Goal: Find specific page/section: Find specific page/section

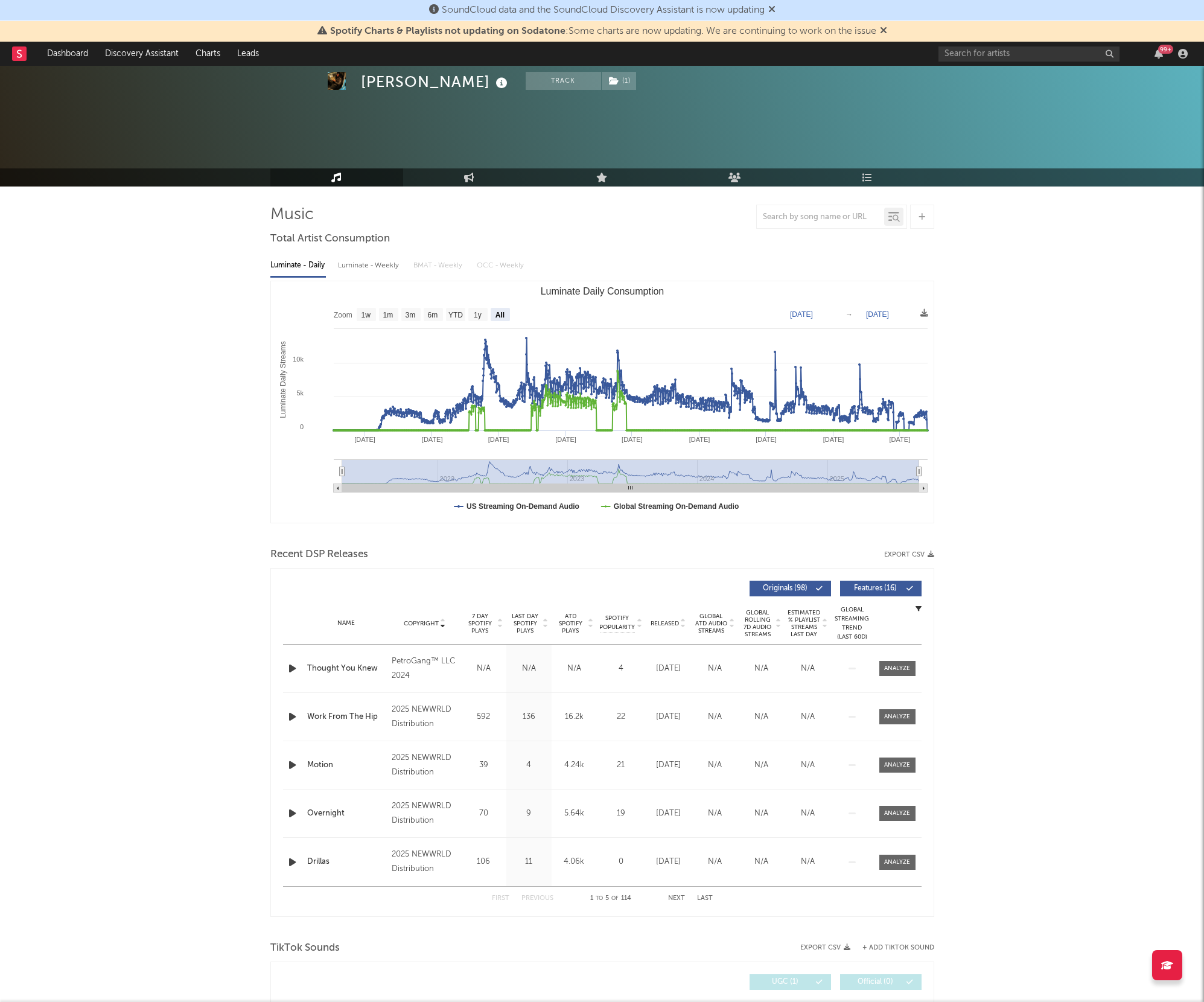
select select "All"
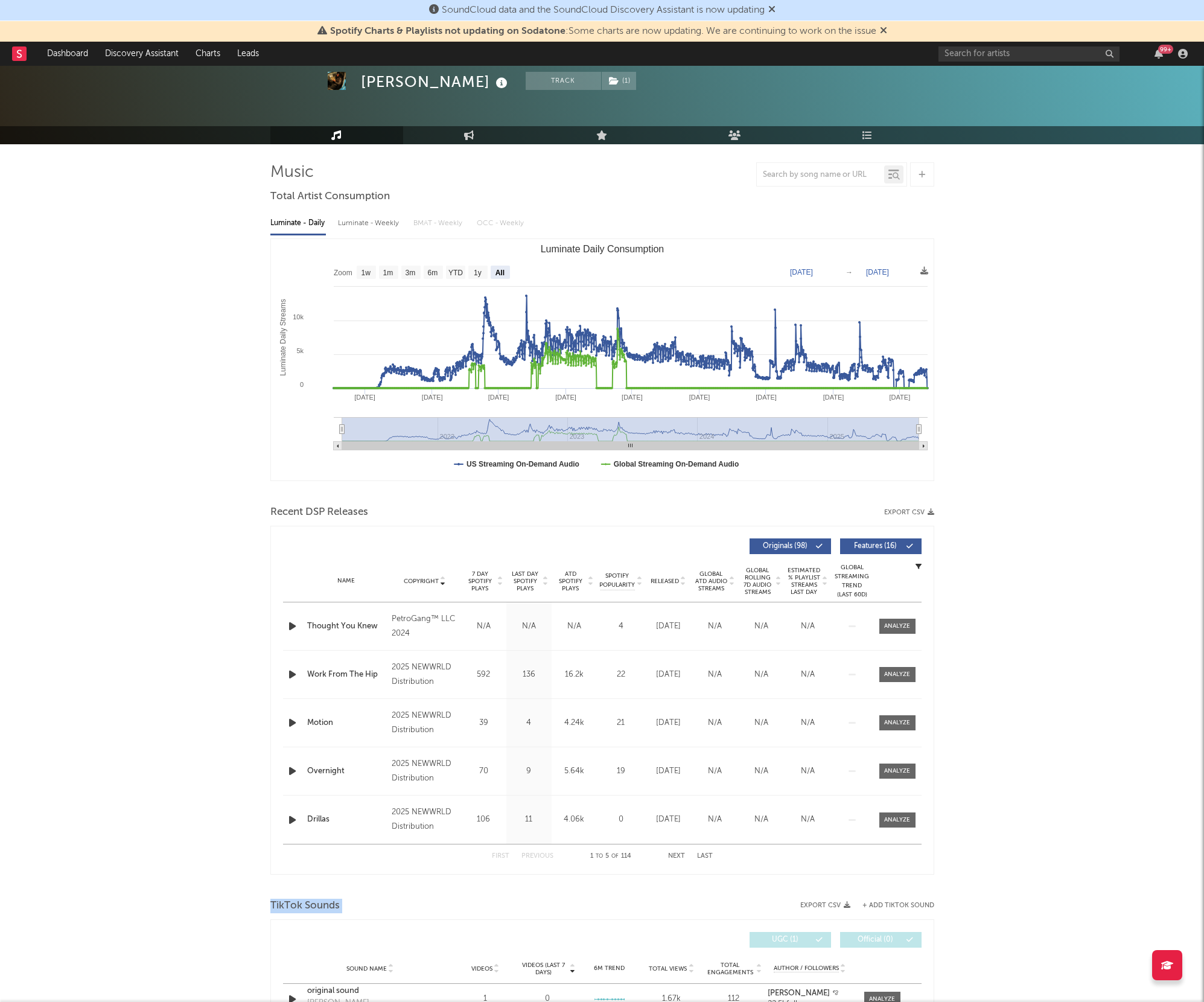
scroll to position [42, 0]
click at [59, 51] on link "Dashboard" at bounding box center [68, 53] width 58 height 24
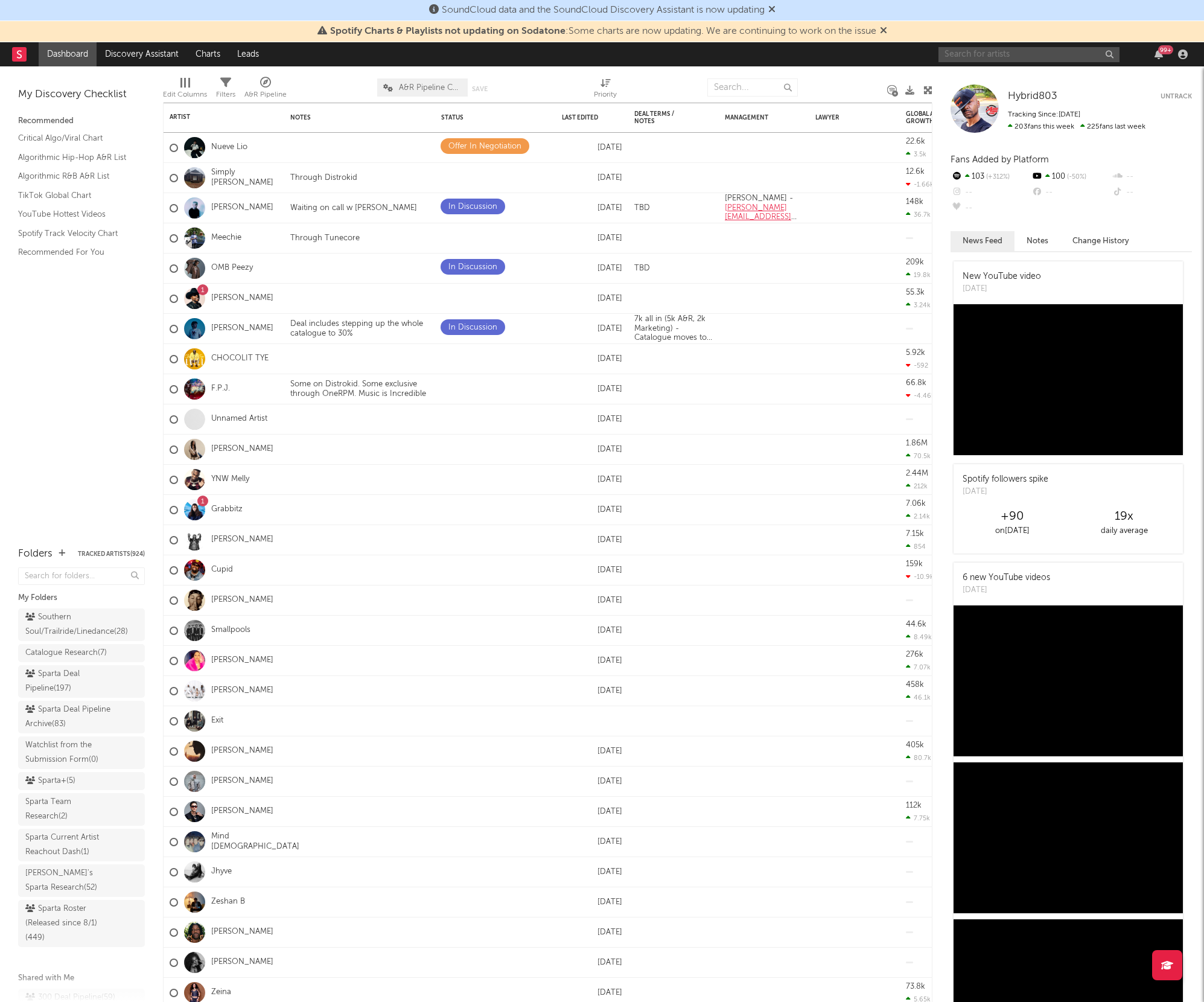
click at [961, 60] on input "text" at bounding box center [1029, 54] width 181 height 15
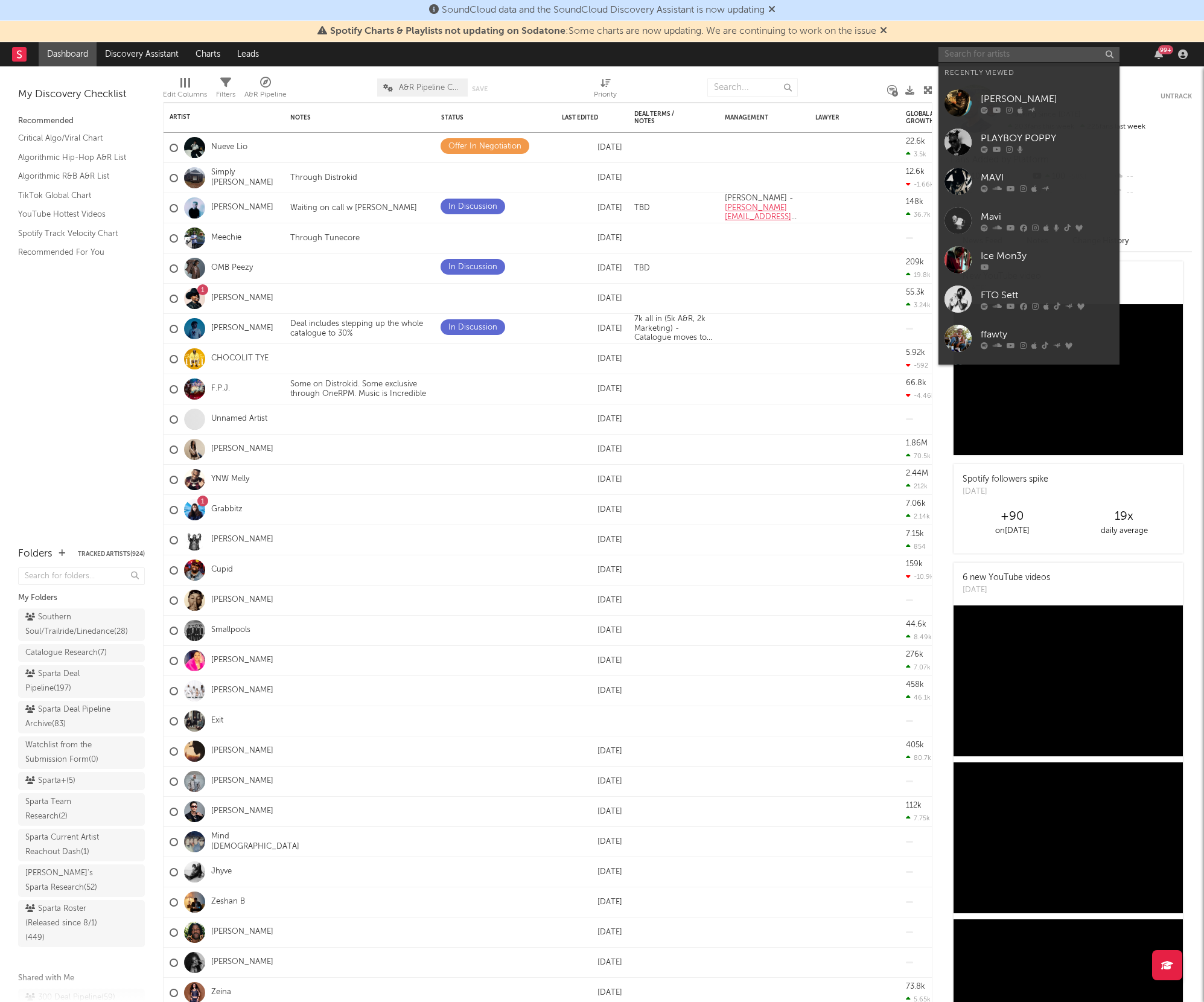
type input "f"
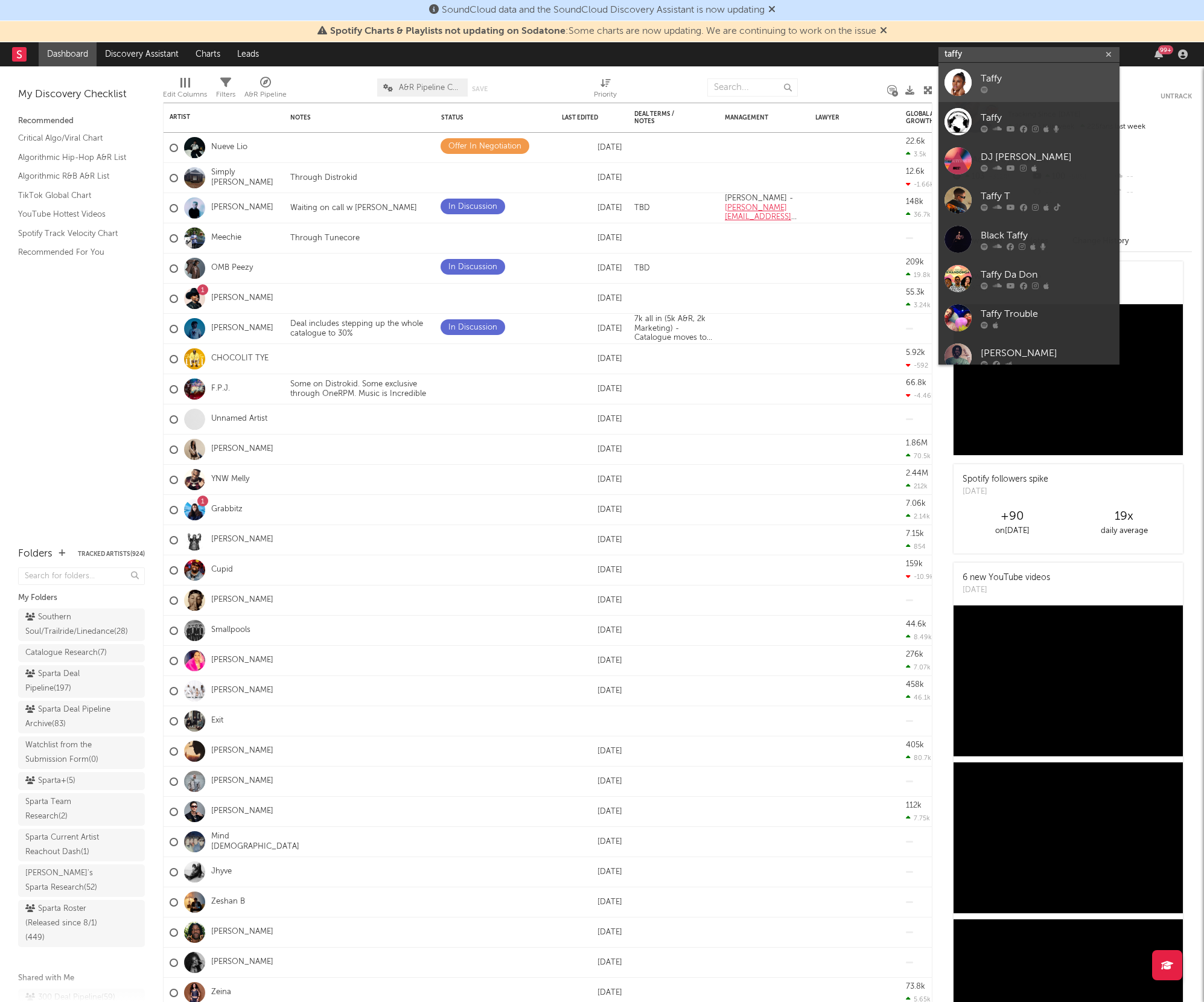
type input "taffy"
click at [984, 80] on div "Taffy" at bounding box center [1046, 79] width 133 height 15
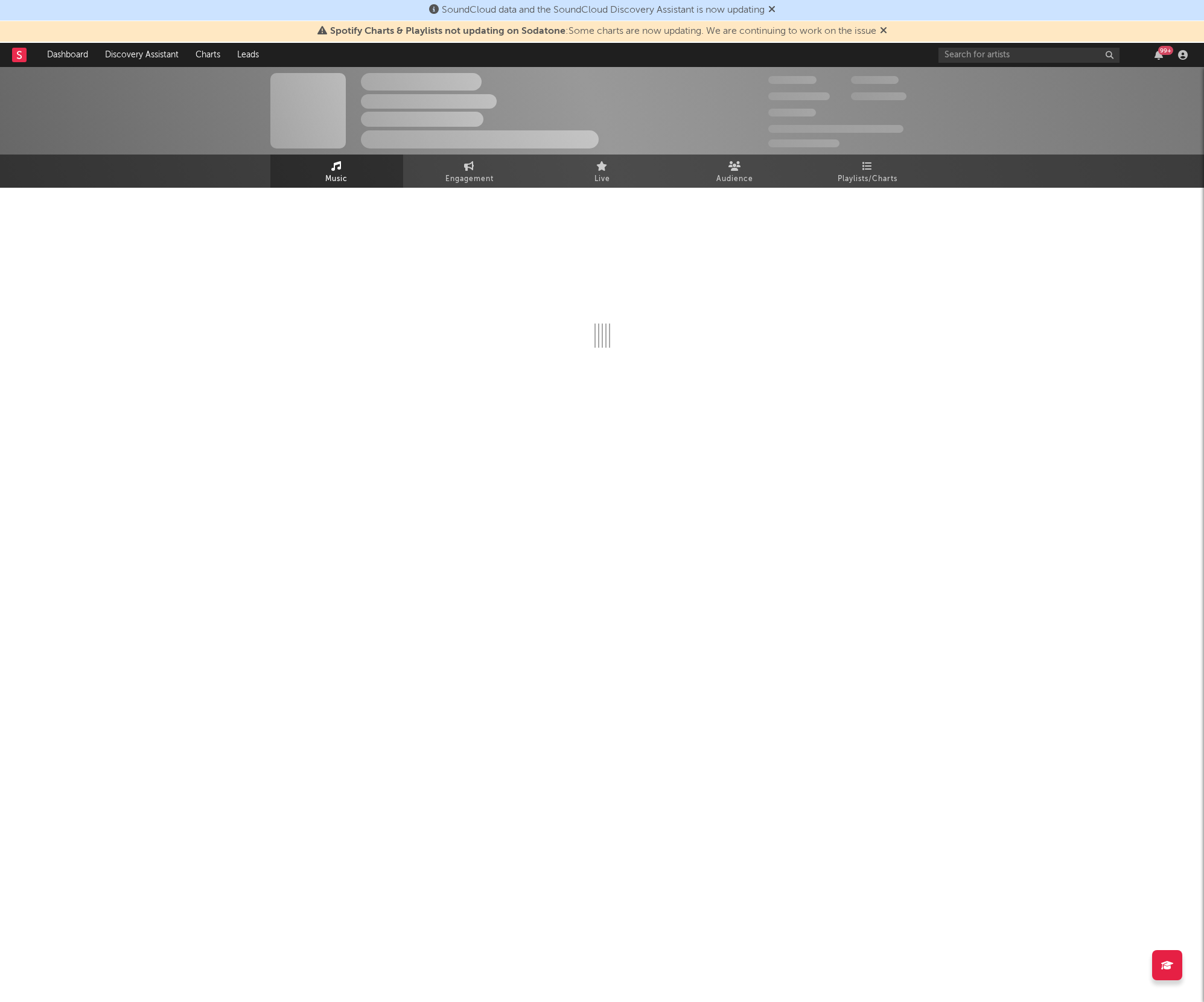
select select "1w"
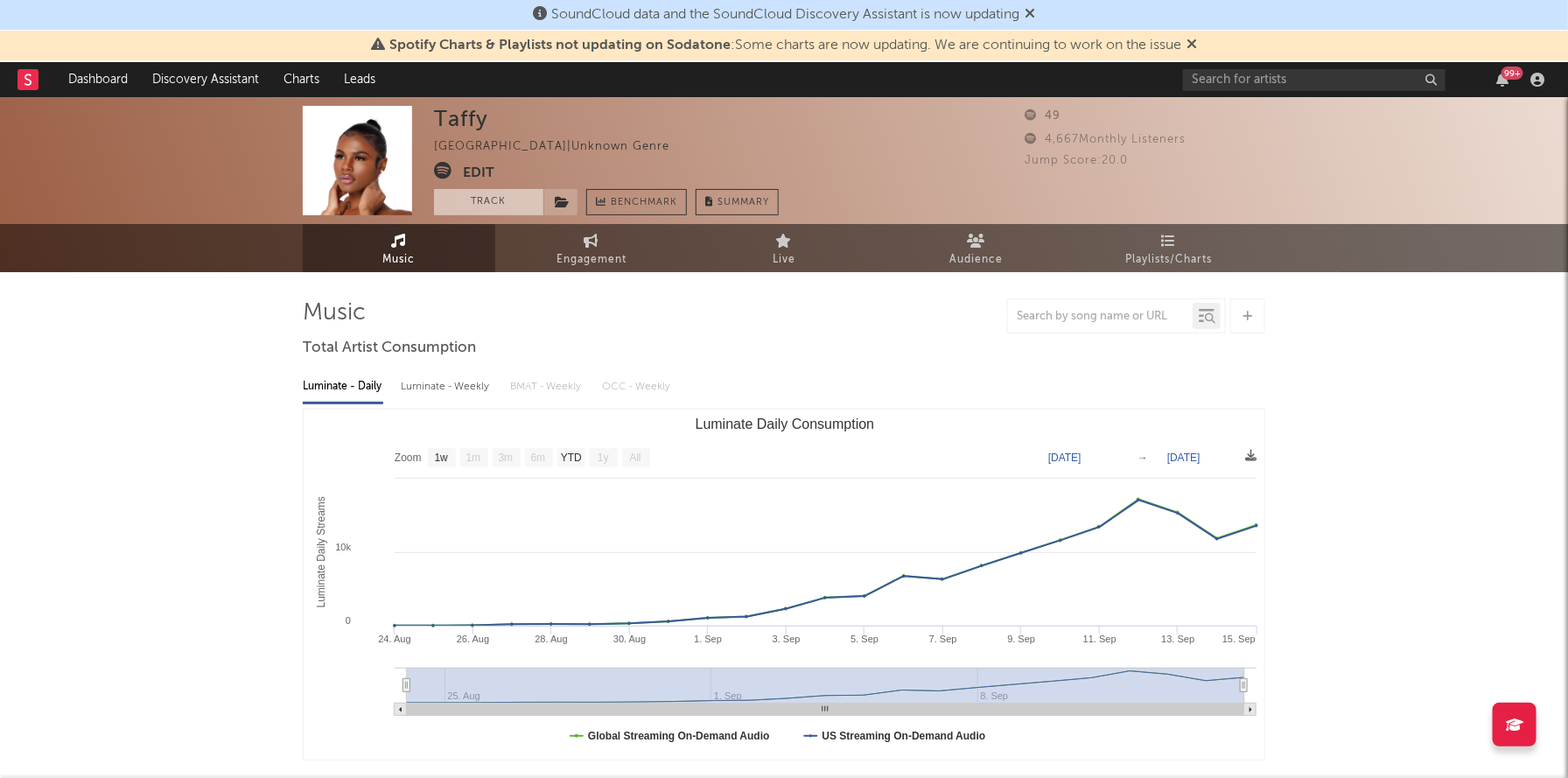
click at [508, 197] on button "Track" at bounding box center [489, 202] width 109 height 26
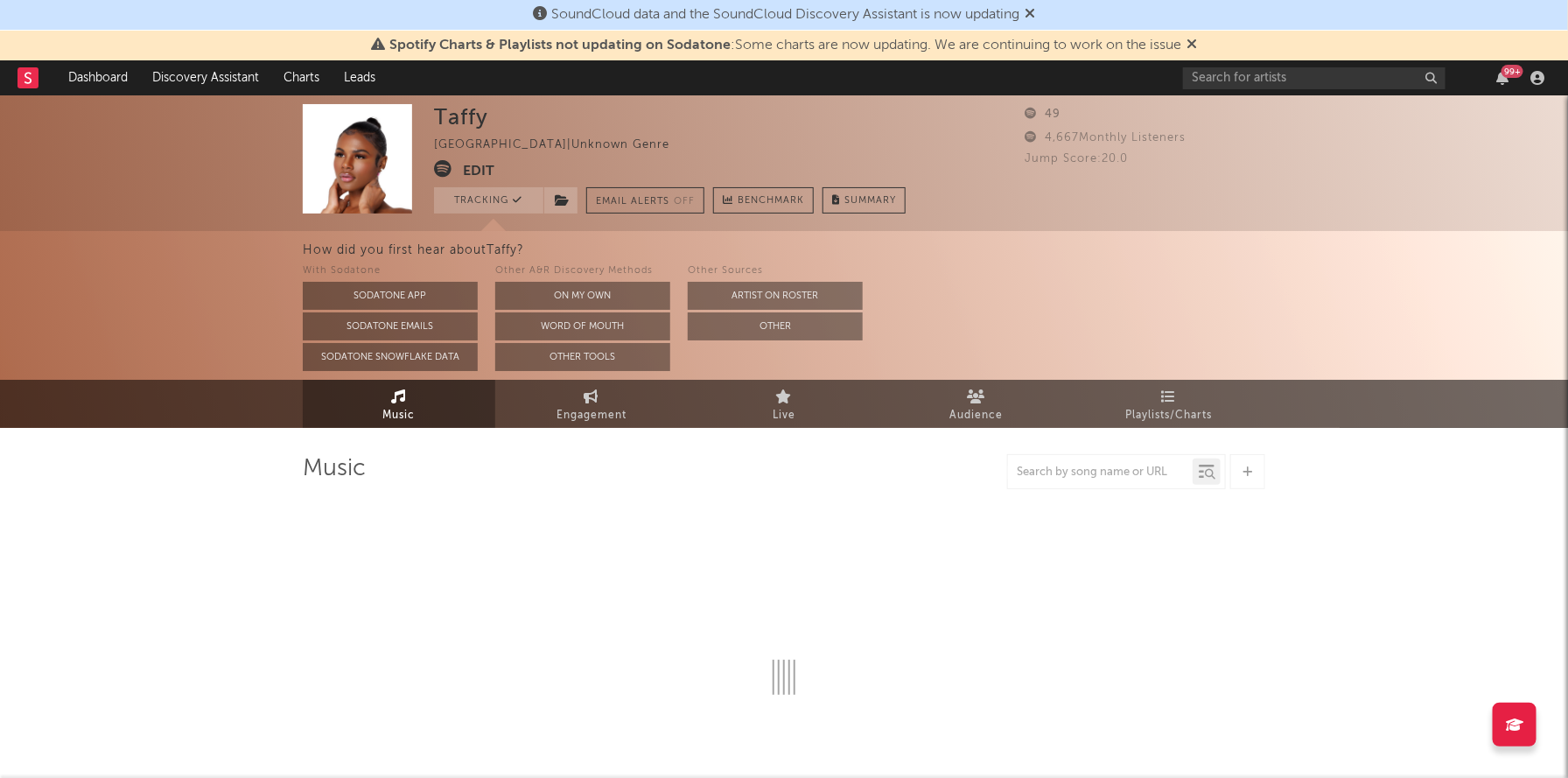
select select "1w"
